Goal: Transaction & Acquisition: Purchase product/service

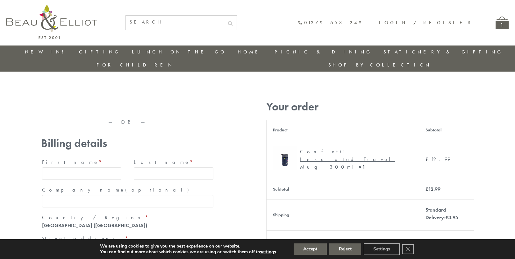
type input "maria33@yahoo.com"
type input "Maria"
type input "Williams"
type input "23, Scottsdale, Happytown"
type input "London"
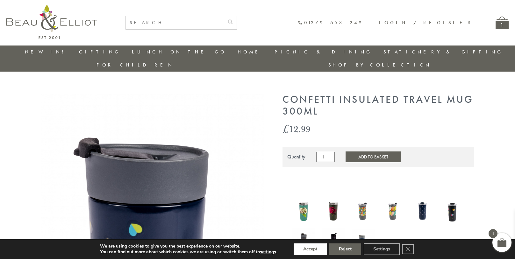
click at [311, 249] on button "Accept" at bounding box center [310, 249] width 33 height 11
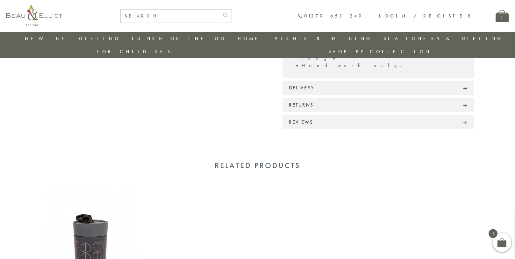
scroll to position [503, 0]
